Goal: Check status

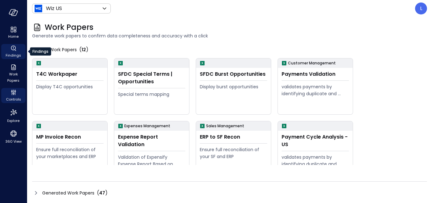
click at [12, 54] on span "Findings" at bounding box center [13, 55] width 15 height 6
click at [12, 52] on icon "Findings" at bounding box center [14, 49] width 8 height 8
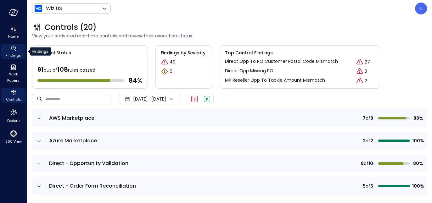
click at [13, 54] on span "Findings" at bounding box center [13, 55] width 15 height 6
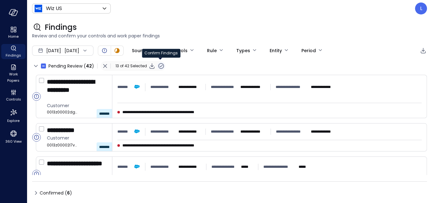
click at [160, 66] on icon "button" at bounding box center [161, 66] width 8 height 8
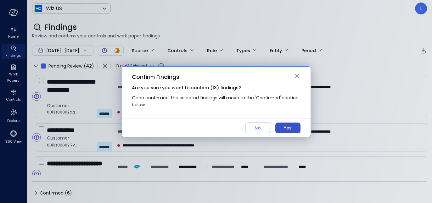
click at [288, 129] on div "Yes" at bounding box center [288, 128] width 8 height 8
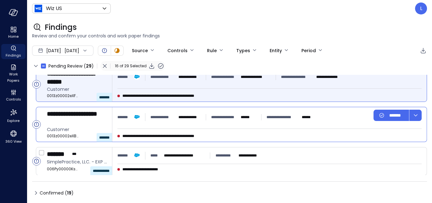
scroll to position [551, 0]
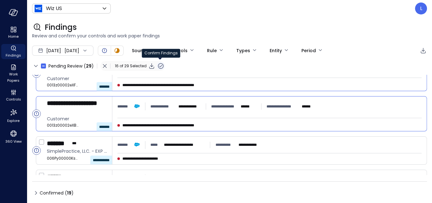
click at [159, 65] on icon "button" at bounding box center [161, 66] width 8 height 8
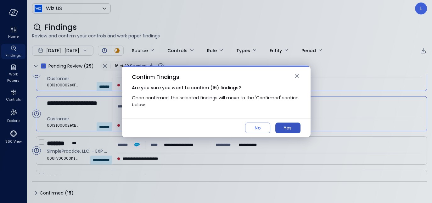
click at [287, 126] on div "Yes" at bounding box center [288, 128] width 8 height 8
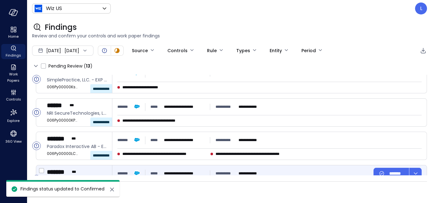
scroll to position [0, 0]
